Goal: Information Seeking & Learning: Learn about a topic

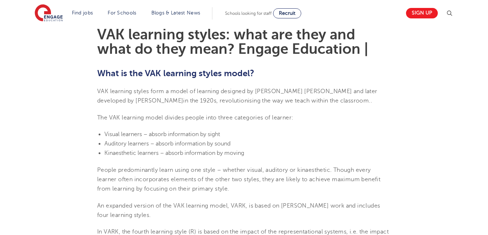
scroll to position [203, 0]
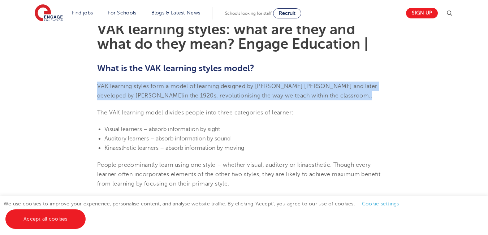
drag, startPoint x: 98, startPoint y: 85, endPoint x: 318, endPoint y: 97, distance: 219.7
click at [318, 97] on p "VAK learning styles form a model of learning designed by Walter Burke Barbe and…" at bounding box center [244, 91] width 294 height 19
copy span "VAK learning styles form a model of learning designed by Walter Burke Barbe and…"
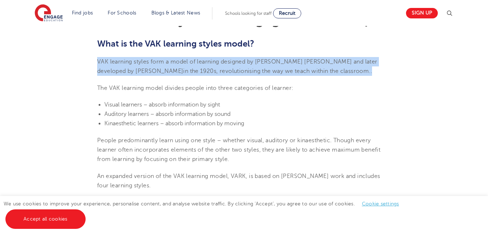
scroll to position [227, 0]
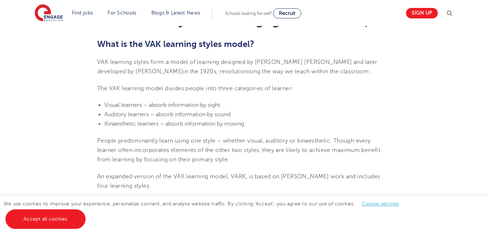
click at [98, 44] on b "What is the VAK learning styles model?" at bounding box center [175, 44] width 157 height 10
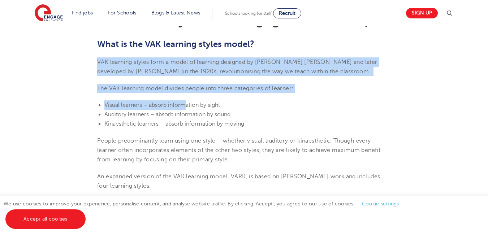
drag, startPoint x: 98, startPoint y: 61, endPoint x: 185, endPoint y: 100, distance: 94.8
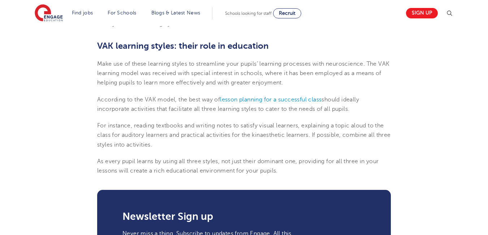
scroll to position [863, 0]
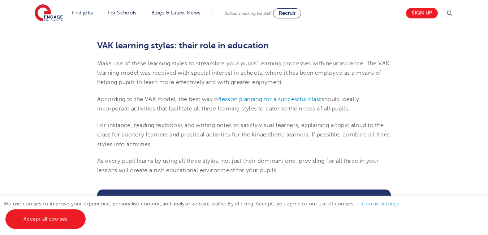
drag, startPoint x: 99, startPoint y: 98, endPoint x: 365, endPoint y: 109, distance: 266.9
click at [365, 109] on p "According to the VAK model, the best way of lesson planning for a successful cl…" at bounding box center [244, 104] width 294 height 19
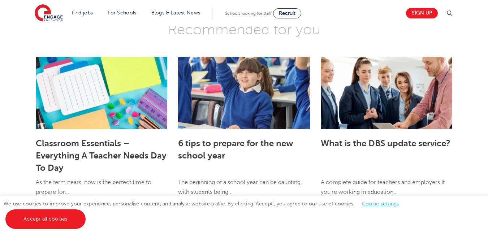
scroll to position [1206, 0]
